Goal: Task Accomplishment & Management: Use online tool/utility

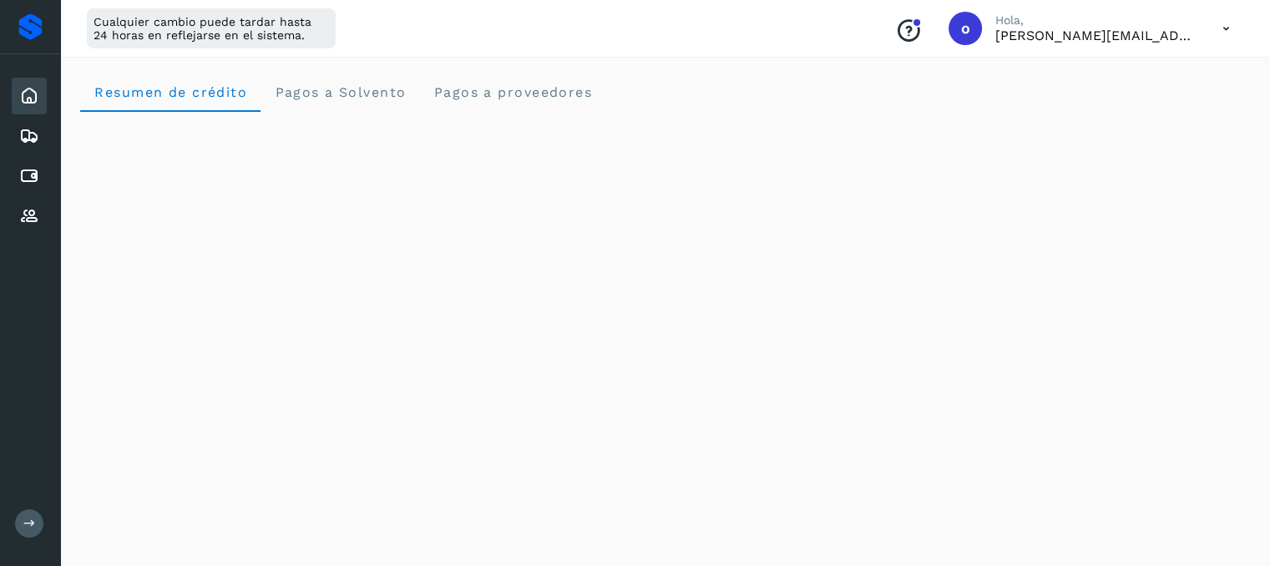
click at [19, 102] on icon at bounding box center [29, 96] width 20 height 20
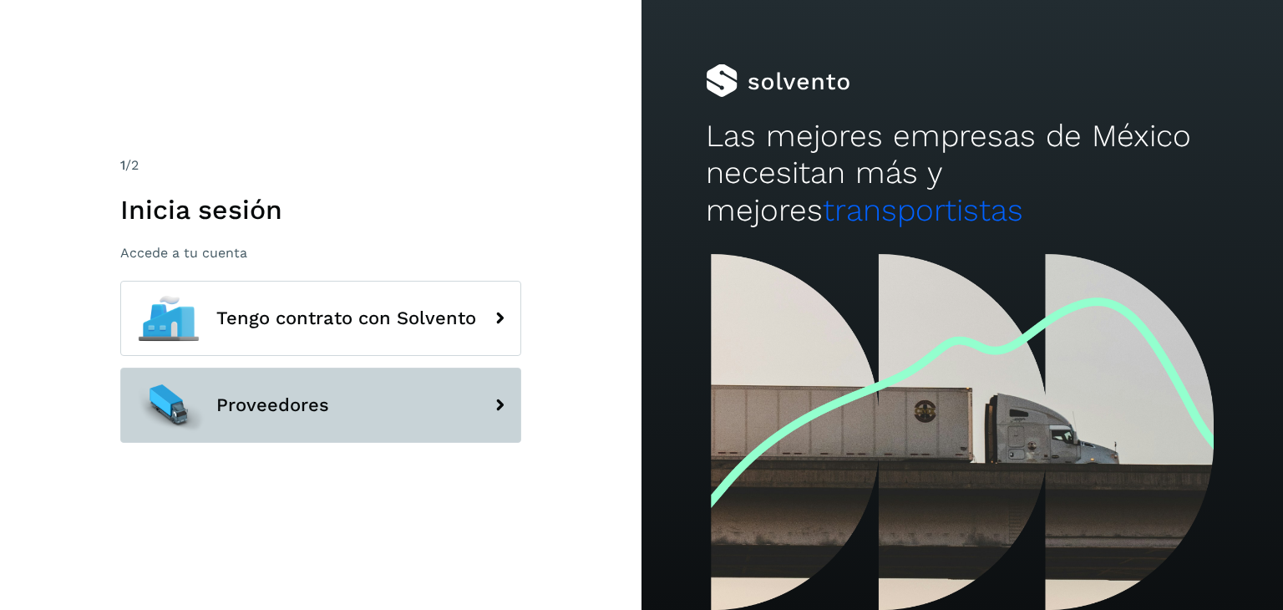
click at [273, 407] on span "Proveedores" at bounding box center [272, 405] width 113 height 20
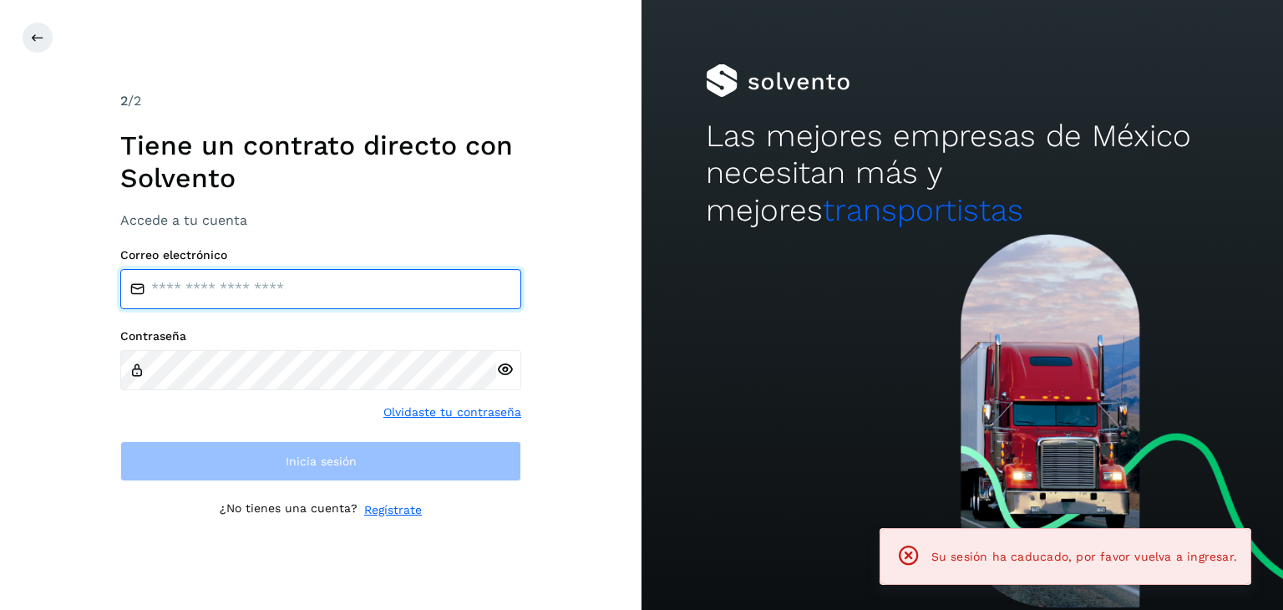
click at [180, 297] on input "email" at bounding box center [320, 289] width 401 height 40
type input "**********"
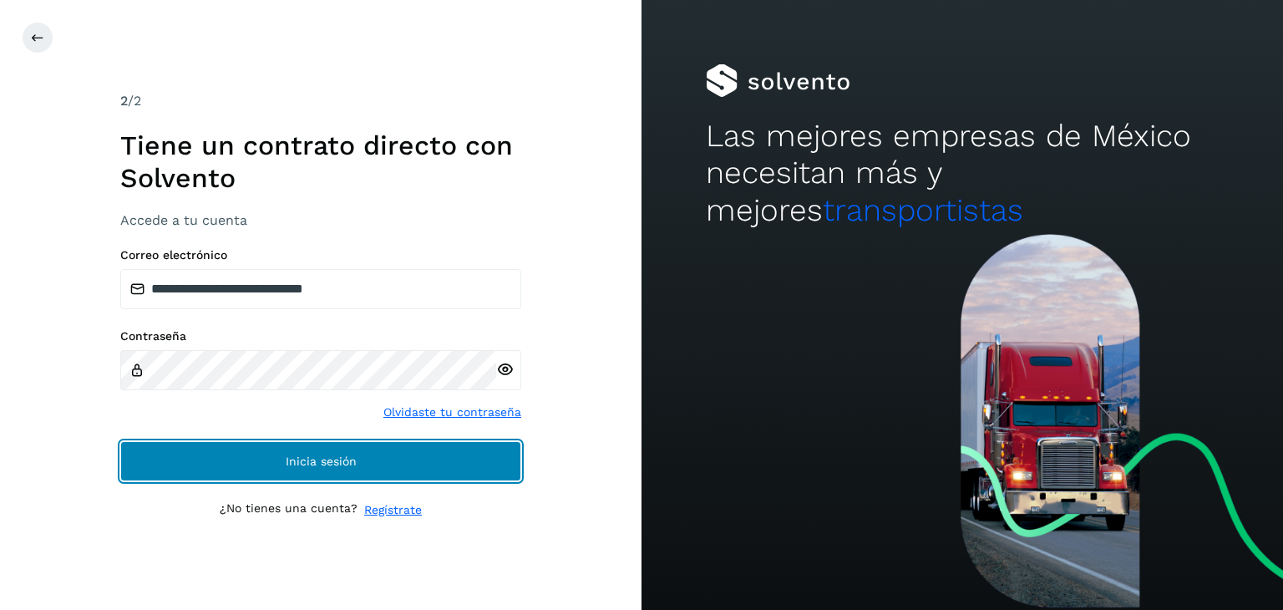
click at [335, 455] on span "Inicia sesión" at bounding box center [321, 461] width 71 height 12
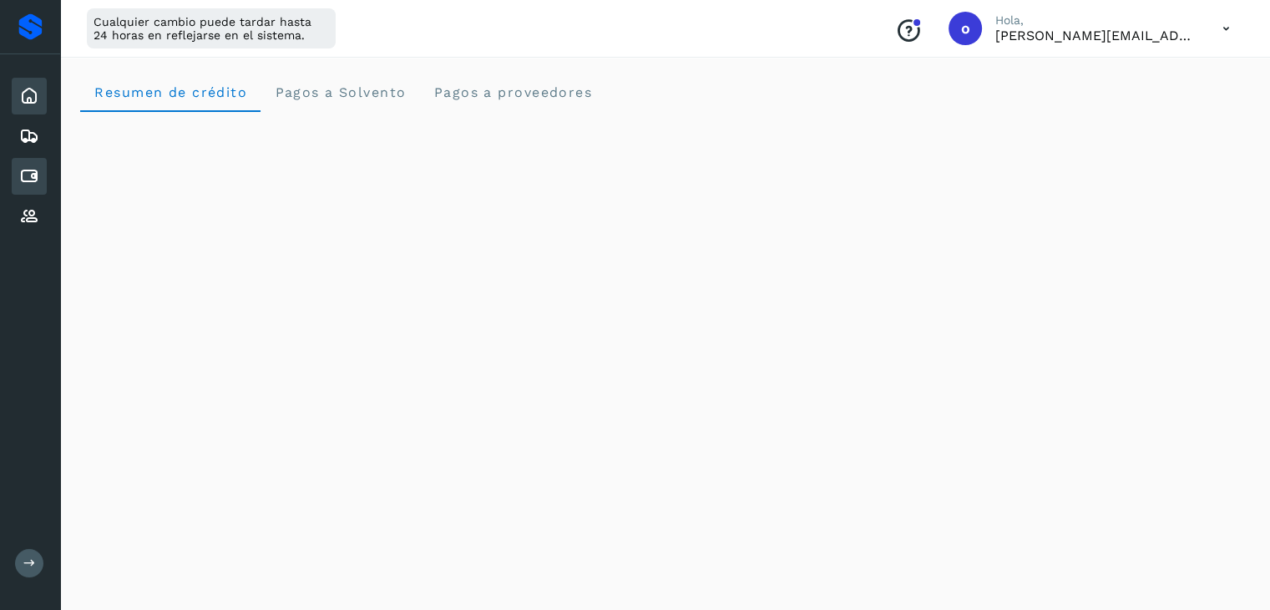
click at [29, 175] on icon at bounding box center [29, 176] width 20 height 20
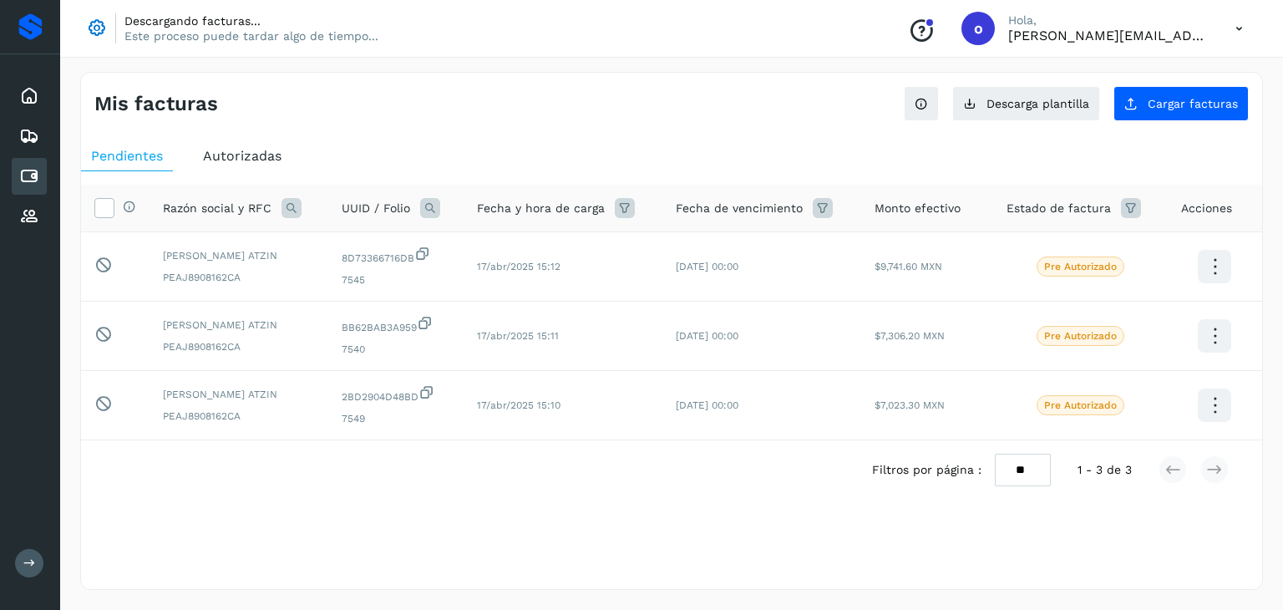
click at [248, 161] on span "Autorizadas" at bounding box center [242, 156] width 78 height 16
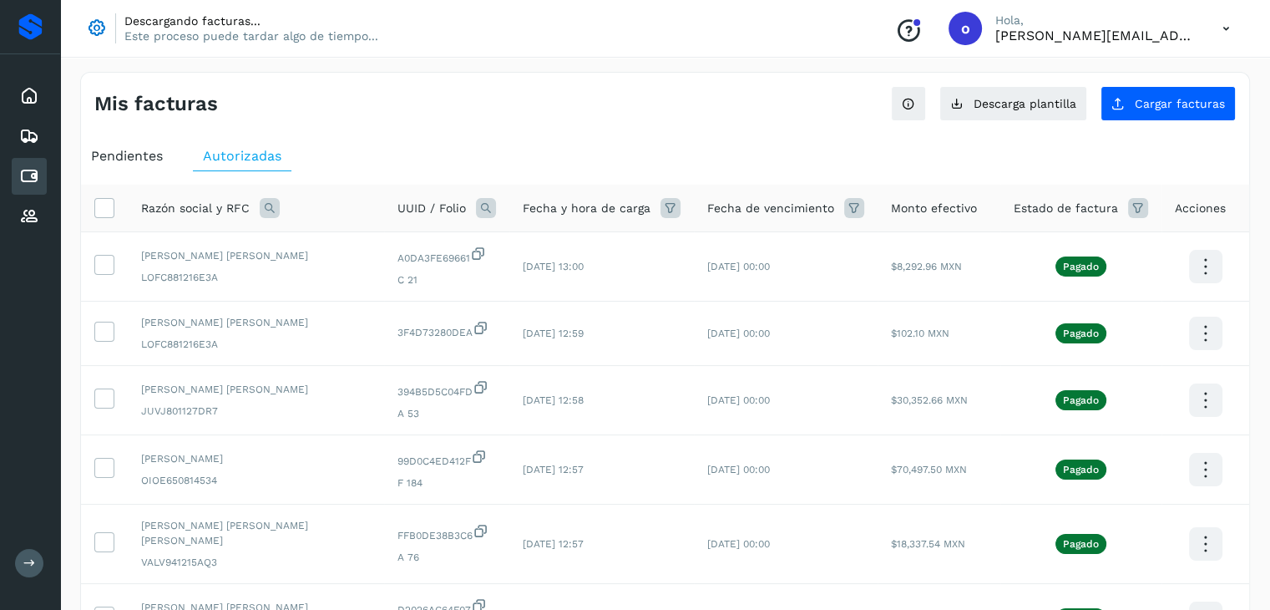
click at [127, 151] on span "Pendientes" at bounding box center [127, 156] width 72 height 16
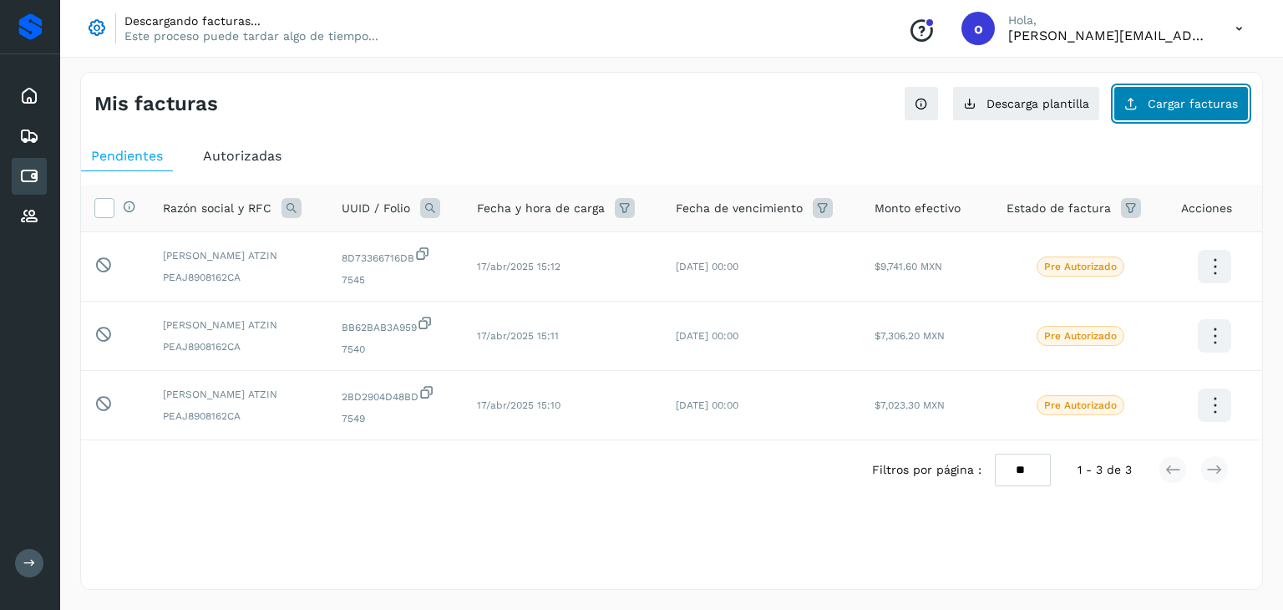
click at [1189, 101] on span "Cargar facturas" at bounding box center [1192, 104] width 90 height 12
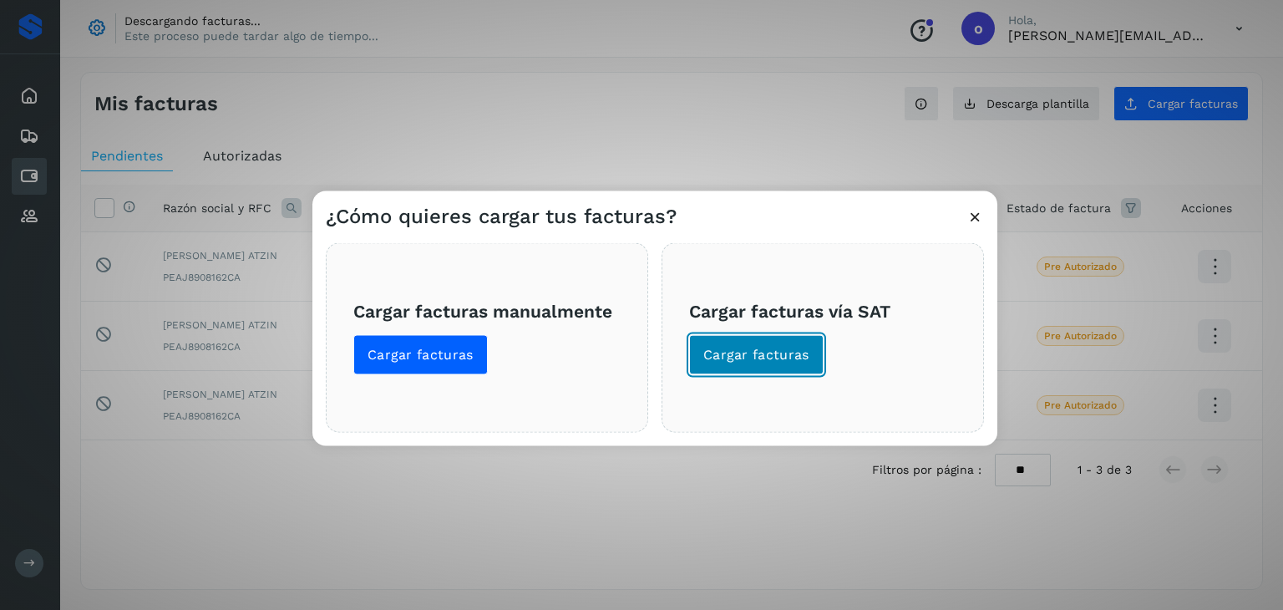
click at [794, 365] on button "Cargar facturas" at bounding box center [756, 355] width 134 height 40
